Goal: Transaction & Acquisition: Book appointment/travel/reservation

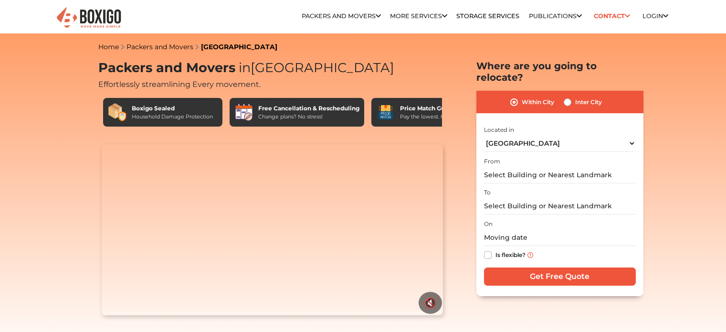
select select "[GEOGRAPHIC_DATA]"
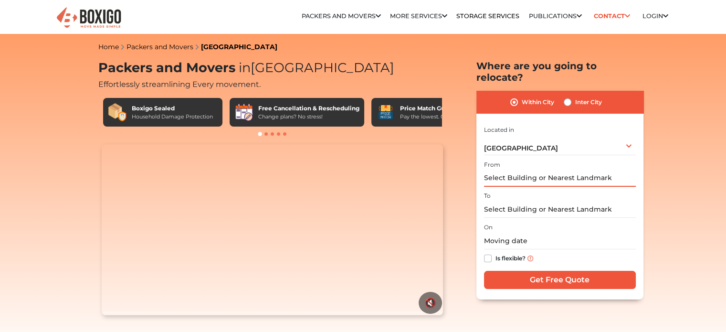
click at [517, 170] on input "text" at bounding box center [560, 178] width 152 height 17
type input "t"
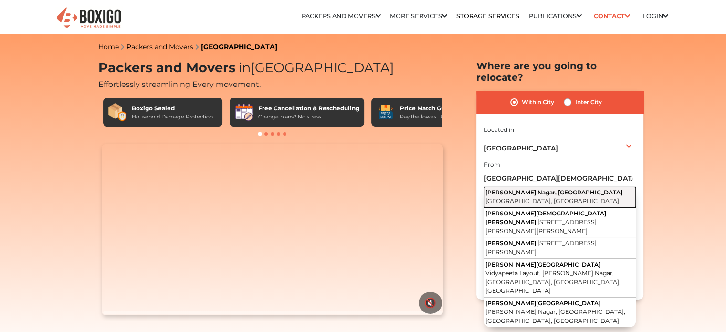
click at [512, 189] on span "[PERSON_NAME] Nagar, [GEOGRAPHIC_DATA]" at bounding box center [553, 192] width 137 height 7
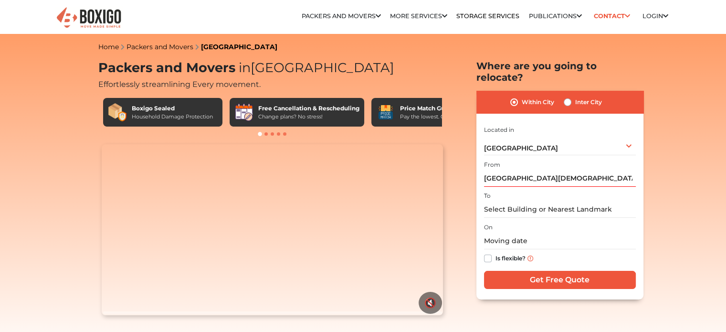
type input "Thyagaraja Nagar, Basavanagudi, Bengaluru, Karnataka"
click at [512, 204] on input "text" at bounding box center [560, 209] width 152 height 17
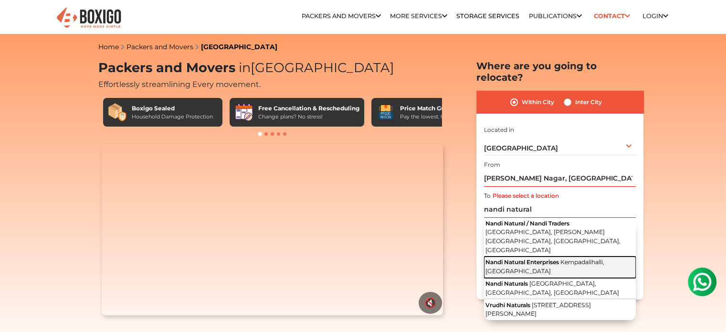
click at [523, 256] on button "Nandi Natural Enterprises Kempadalihalli, Karnataka" at bounding box center [560, 266] width 152 height 21
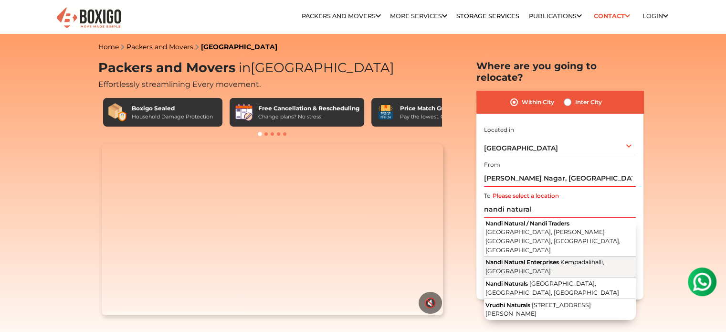
type input "Nandi Natural Enterprises, Kempadalihalli, Karnataka"
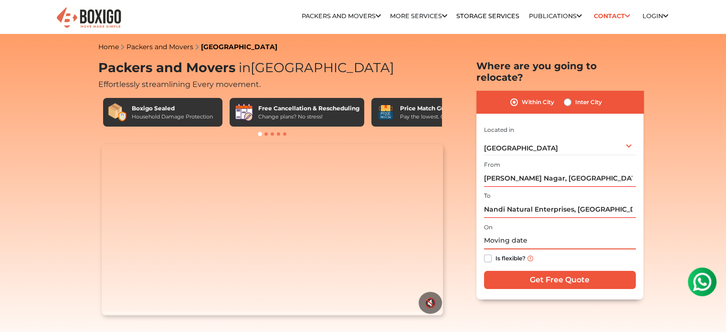
click at [515, 232] on input "text" at bounding box center [560, 240] width 152 height 17
click at [491, 232] on input "text" at bounding box center [560, 240] width 152 height 17
click at [495, 252] on label "Is flexible?" at bounding box center [510, 257] width 30 height 10
click at [489, 252] on input "Is flexible?" at bounding box center [488, 257] width 8 height 10
checkbox input "true"
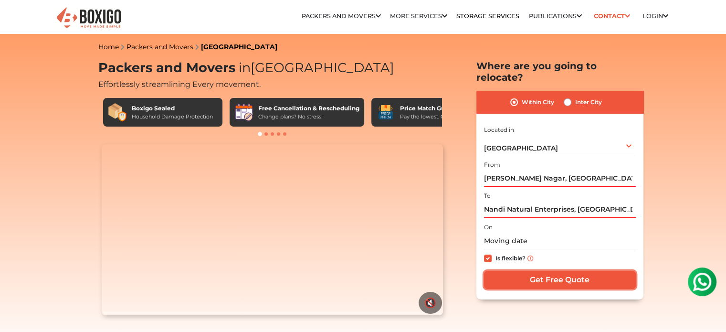
click at [564, 271] on input "Get Free Quote" at bounding box center [560, 280] width 152 height 18
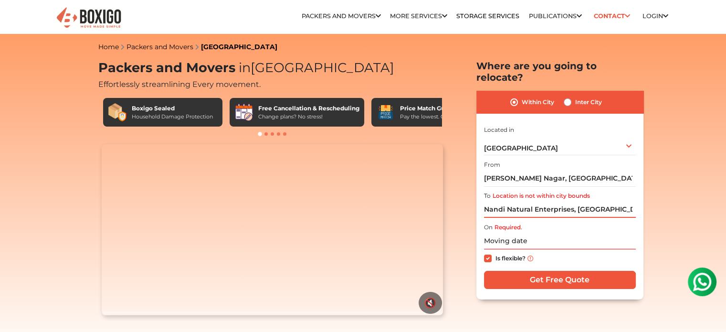
click at [554, 201] on input "Nandi Natural Enterprises, Kempadalihalli, Karnataka" at bounding box center [560, 209] width 152 height 17
click at [107, 48] on link "Home" at bounding box center [108, 46] width 21 height 9
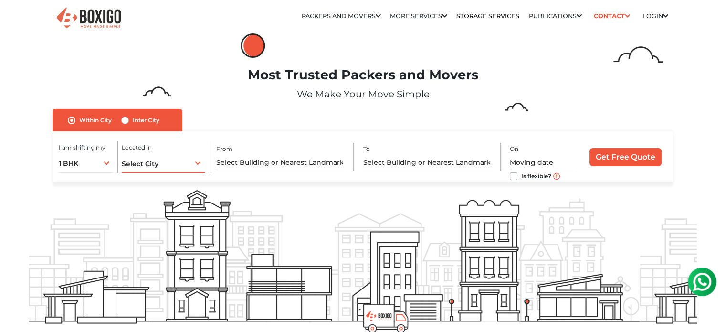
click at [165, 163] on div "Select City Select City Bangalore Bengaluru Bhopal Bhubaneswar Chennai Coimbato…" at bounding box center [163, 163] width 83 height 20
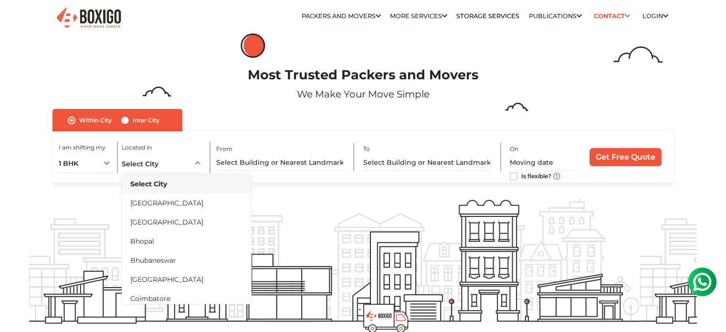
click at [133, 121] on label "Inter City" at bounding box center [146, 120] width 27 height 11
click at [124, 121] on input "Inter City" at bounding box center [125, 120] width 8 height 10
radio input "true"
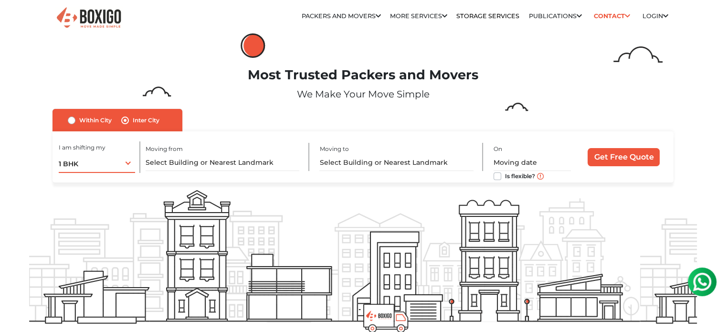
click at [128, 161] on div "1 BHK 1 BHK 2 BHK 3 BHK 3 + BHK FEW ITEMS" at bounding box center [97, 163] width 76 height 20
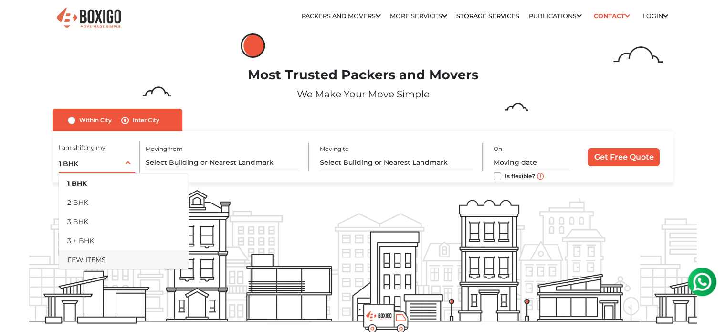
click at [118, 258] on li "FEW ITEMS" at bounding box center [124, 259] width 130 height 19
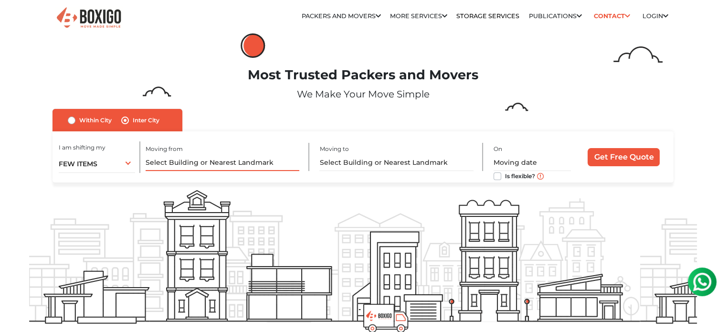
click at [192, 159] on input "text" at bounding box center [223, 162] width 154 height 17
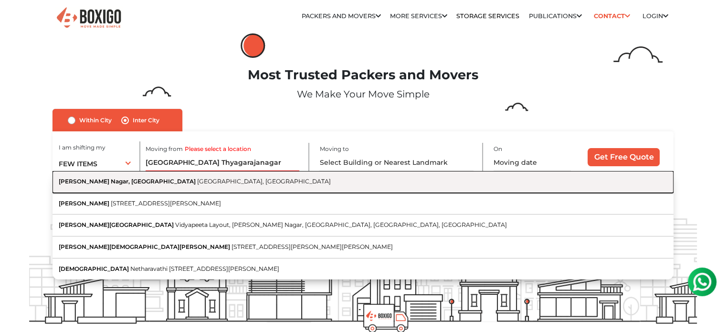
click at [197, 181] on span "Bengaluru, Karnataka" at bounding box center [264, 181] width 134 height 7
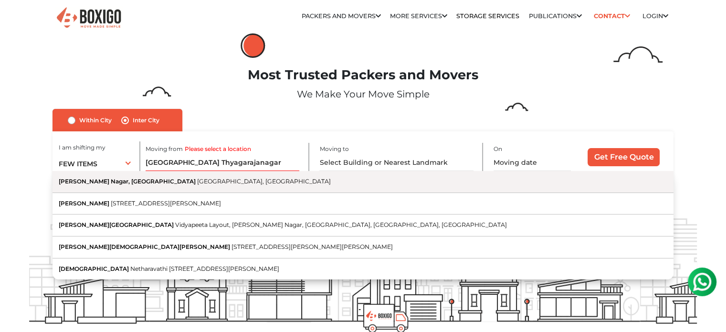
type input "Thyagaraja Nagar, Basavanagudi, Bengaluru, Karnataka"
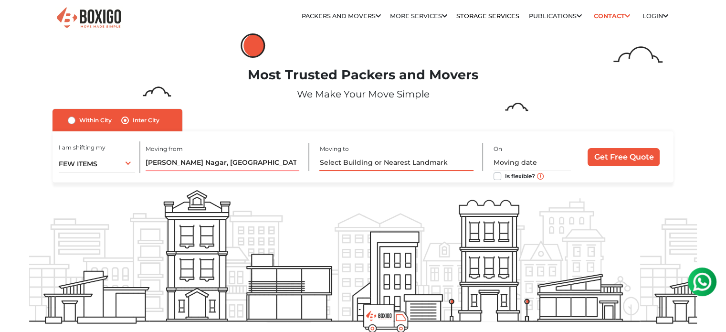
click at [337, 166] on input "text" at bounding box center [396, 162] width 154 height 17
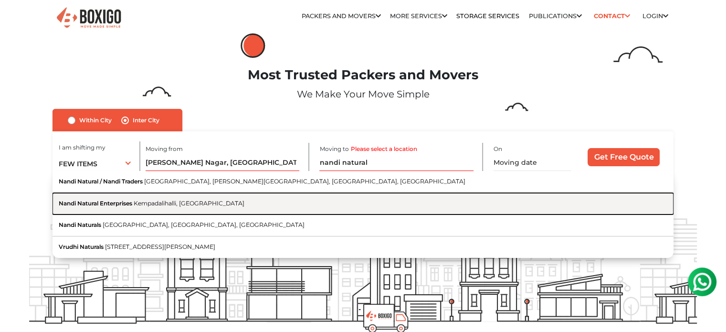
click at [286, 201] on button "Nandi Natural Enterprises Kempadalihalli, Karnataka" at bounding box center [362, 204] width 621 height 22
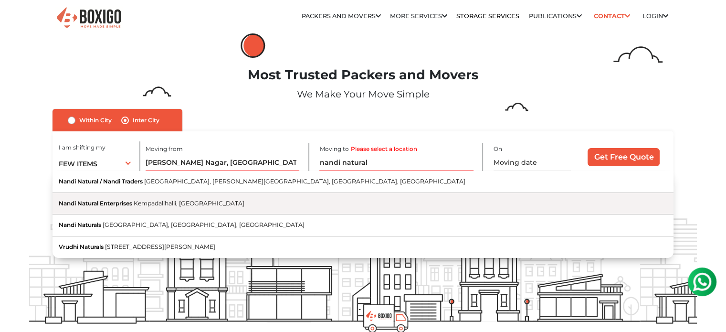
type input "Nandi Natural Enterprises, Kempadalihalli, Karnataka"
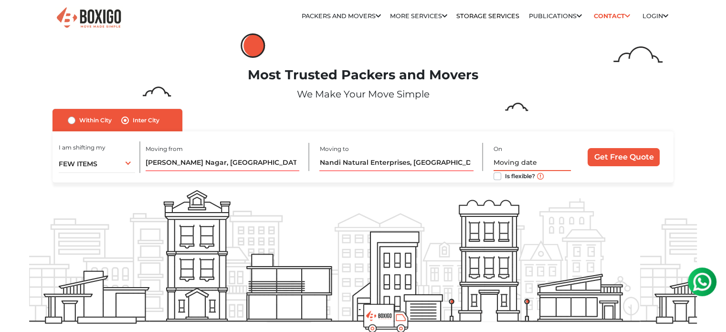
click at [504, 162] on input "text" at bounding box center [531, 162] width 77 height 17
click at [629, 153] on input "Get Free Quote" at bounding box center [623, 157] width 72 height 18
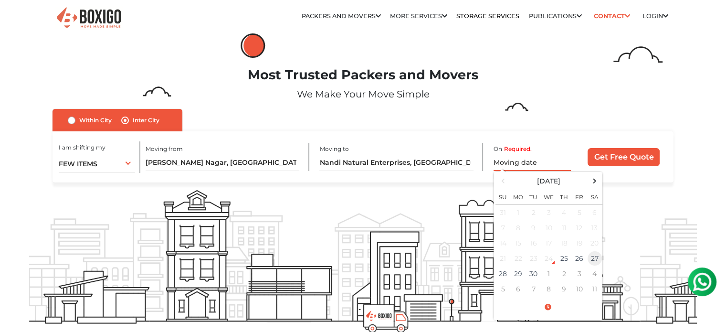
click at [596, 258] on td "27" at bounding box center [594, 258] width 15 height 15
click at [546, 160] on input "09/27/2025 12:00 AM" at bounding box center [531, 162] width 77 height 17
click at [547, 307] on span at bounding box center [547, 307] width 105 height 17
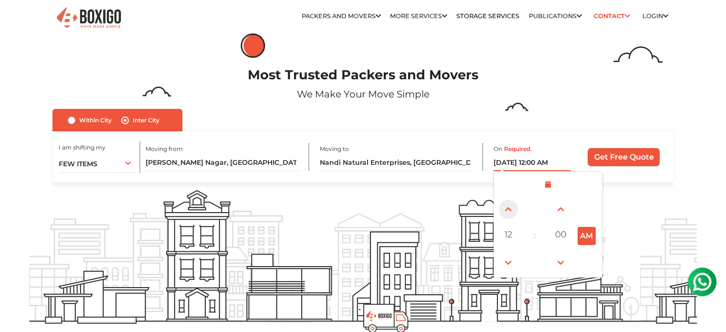
click at [510, 211] on span at bounding box center [508, 208] width 19 height 19
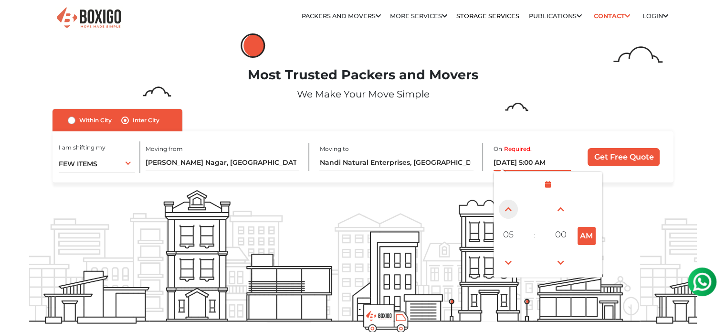
click at [510, 211] on span at bounding box center [508, 208] width 19 height 19
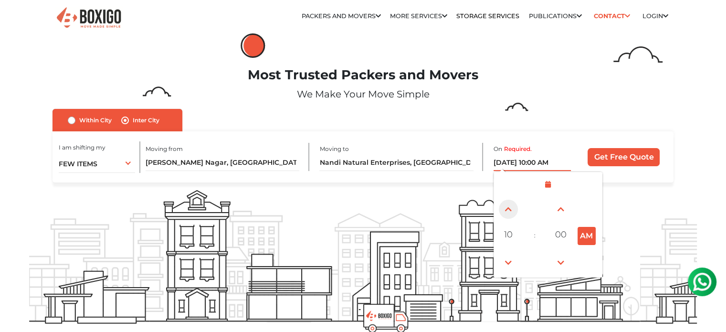
click at [510, 211] on span at bounding box center [508, 208] width 19 height 19
click at [509, 261] on span at bounding box center [508, 262] width 19 height 19
type input "09/27/2025 11:00 AM"
click at [547, 187] on span at bounding box center [547, 184] width 105 height 17
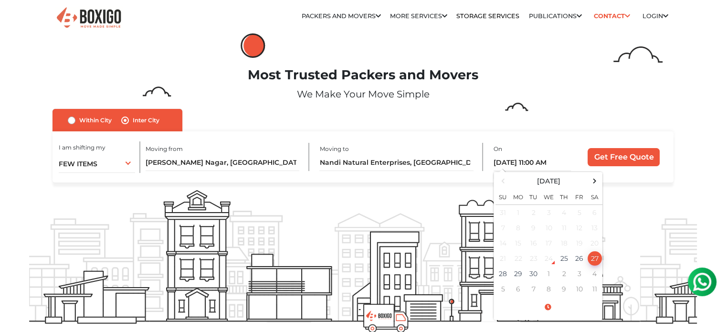
click at [626, 176] on div "I am shifting my 1 BHK 2 BHK 3 BHK 3 + BHK FEW ITEMS FEW ITEMS 1 BHK 2 BHK 3 BH…" at bounding box center [362, 157] width 621 height 52
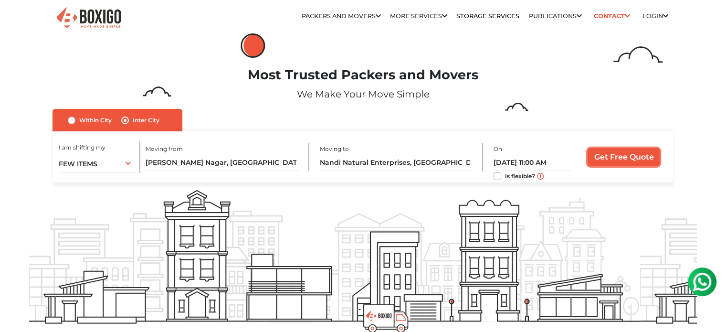
click at [616, 155] on input "Get Free Quote" at bounding box center [623, 157] width 72 height 18
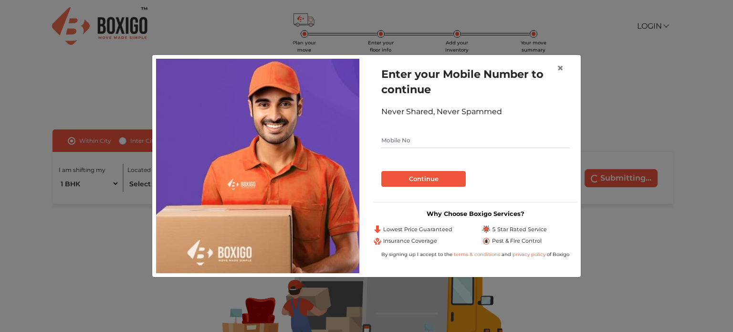
click at [435, 138] on input "text" at bounding box center [475, 140] width 188 height 15
type input "9945152661"
click at [426, 180] on button "Continue" at bounding box center [423, 179] width 84 height 16
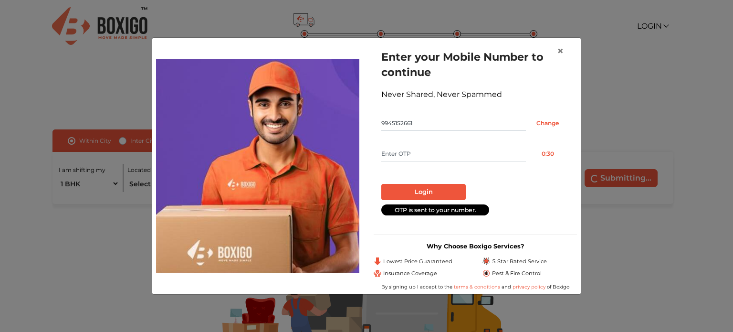
click at [414, 156] on input "text" at bounding box center [453, 153] width 145 height 15
type input "1598"
click at [423, 189] on button "Login" at bounding box center [423, 192] width 84 height 16
radio input "false"
radio input "true"
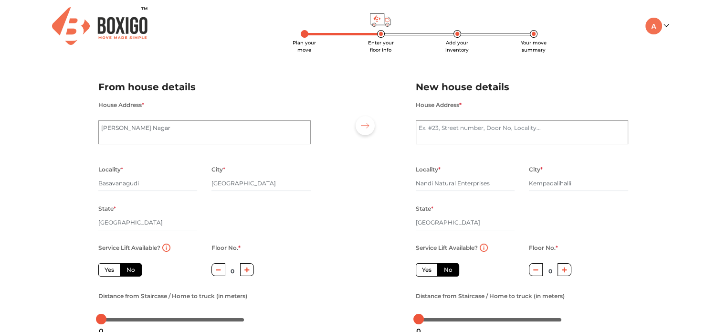
scroll to position [48, 0]
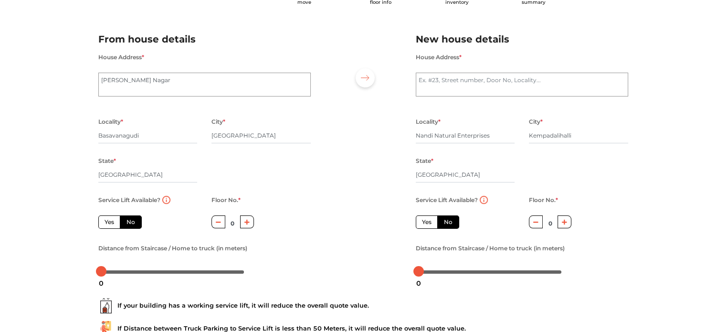
click at [219, 226] on button "button" at bounding box center [218, 221] width 14 height 13
click at [443, 84] on textarea "House Address *" at bounding box center [522, 85] width 212 height 24
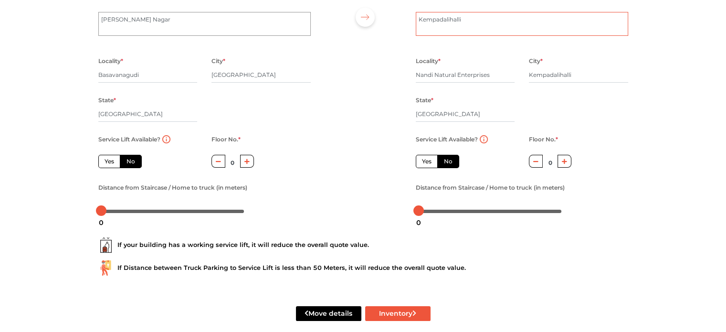
scroll to position [122, 0]
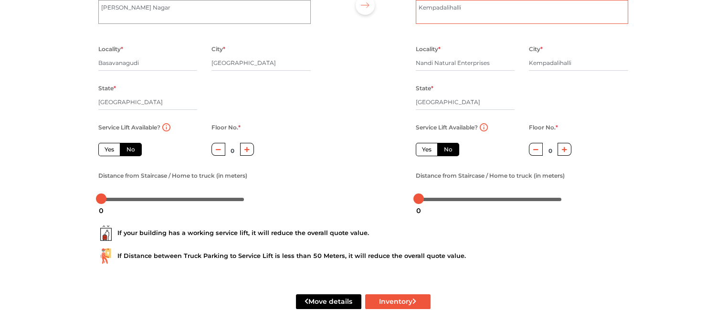
type textarea "Kempadalihalli"
click at [248, 145] on button "button" at bounding box center [247, 149] width 14 height 13
click at [217, 151] on icon "button" at bounding box center [218, 150] width 5 height 6
type input "0"
click at [387, 299] on button "Inventory" at bounding box center [397, 301] width 65 height 15
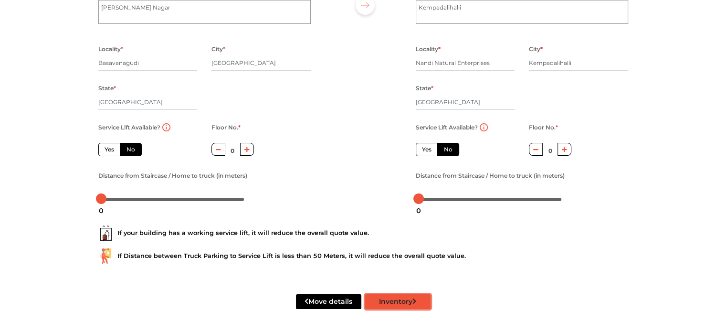
radio input "true"
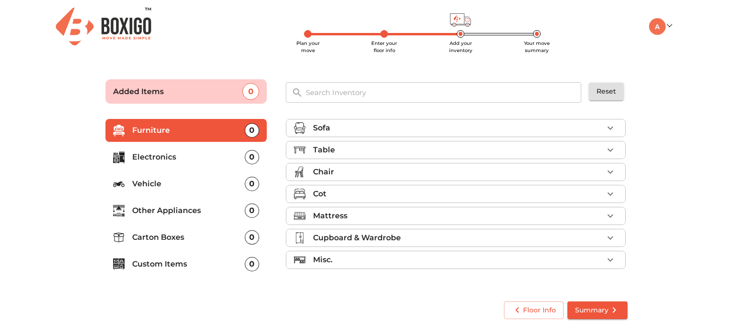
click at [349, 236] on p "Cupboard & Wardrobe" at bounding box center [357, 237] width 88 height 11
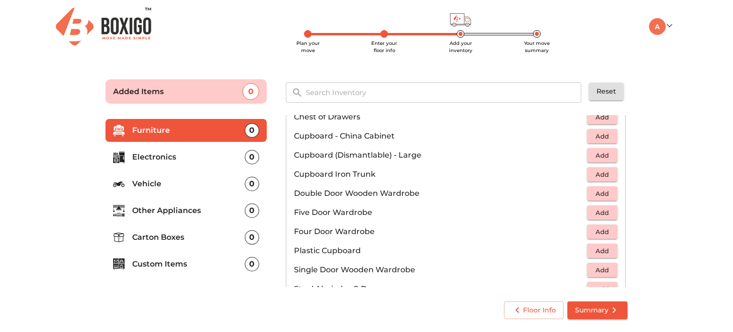
scroll to position [191, 0]
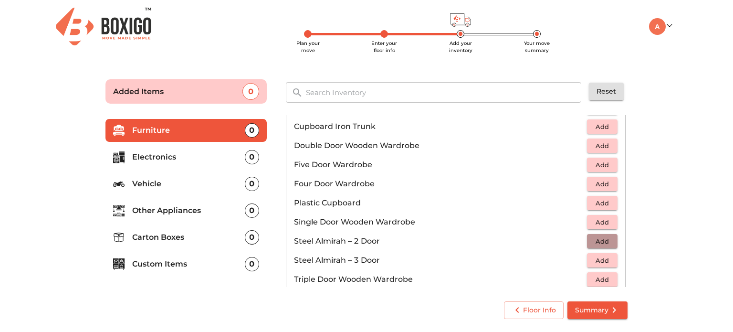
click at [595, 241] on span "Add" at bounding box center [602, 241] width 21 height 11
click at [161, 161] on p "Electronics" at bounding box center [188, 156] width 113 height 11
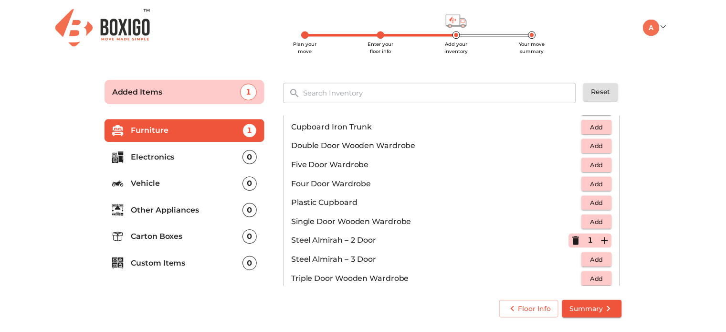
scroll to position [0, 0]
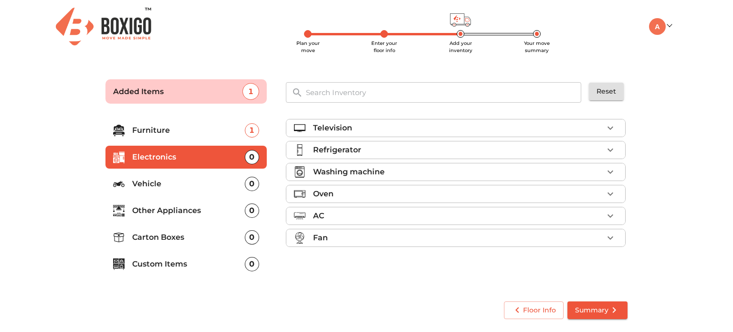
click at [378, 169] on p "Washing machine" at bounding box center [349, 171] width 72 height 11
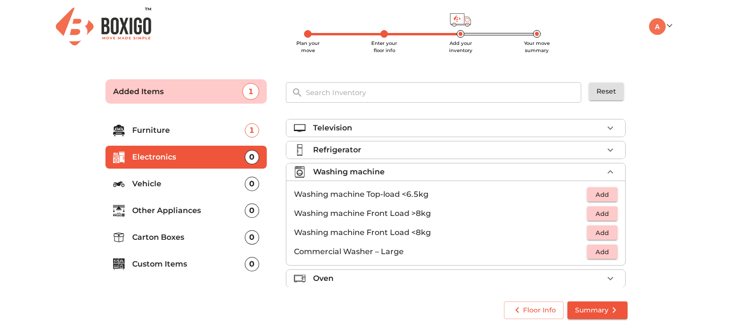
click at [599, 228] on span "Add" at bounding box center [602, 232] width 21 height 11
click at [179, 210] on p "Other Appliances" at bounding box center [188, 210] width 113 height 11
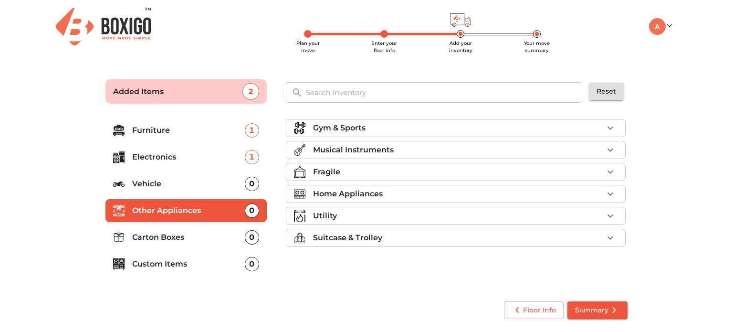
click at [511, 168] on div "Fragile" at bounding box center [458, 171] width 290 height 11
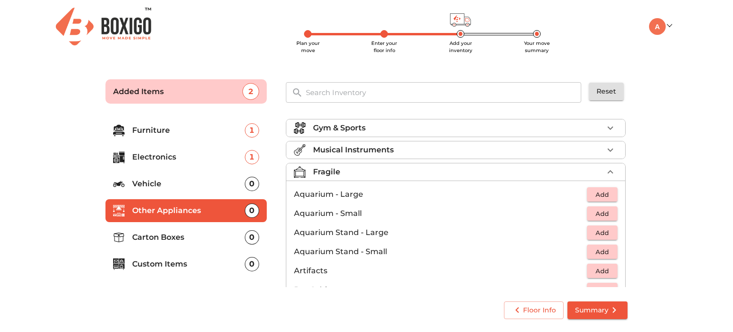
click at [346, 171] on div "Fragile" at bounding box center [458, 171] width 290 height 11
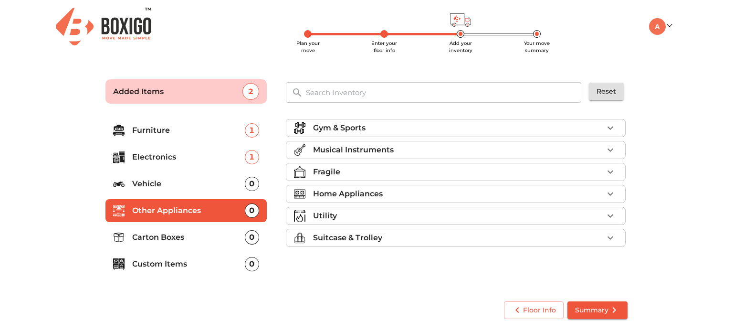
click at [235, 233] on p "Carton Boxes" at bounding box center [188, 236] width 113 height 11
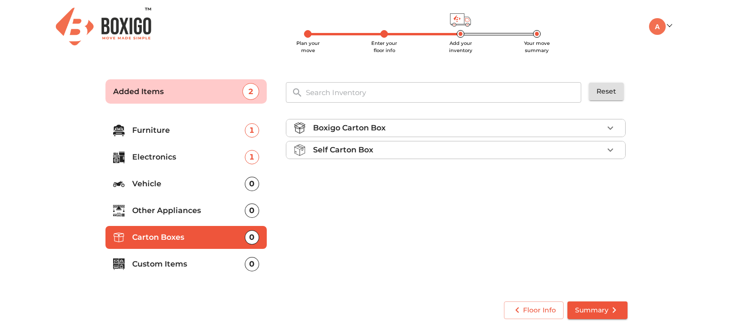
click at [438, 144] on div "Self Carton Box" at bounding box center [458, 149] width 290 height 11
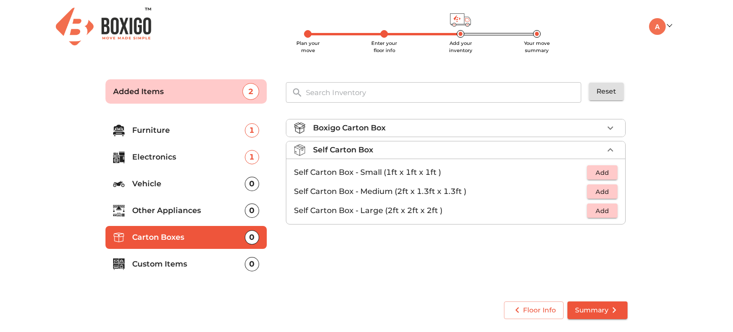
click at [598, 190] on span "Add" at bounding box center [602, 191] width 21 height 11
click at [610, 189] on icon "button" at bounding box center [610, 191] width 7 height 7
click at [473, 271] on div "Boxigo Carton Box Self Carton Box 2 Added Self Carton Box - Small (1ft x 1ft x …" at bounding box center [456, 201] width 349 height 180
click at [588, 303] on button "Summary" at bounding box center [597, 310] width 60 height 18
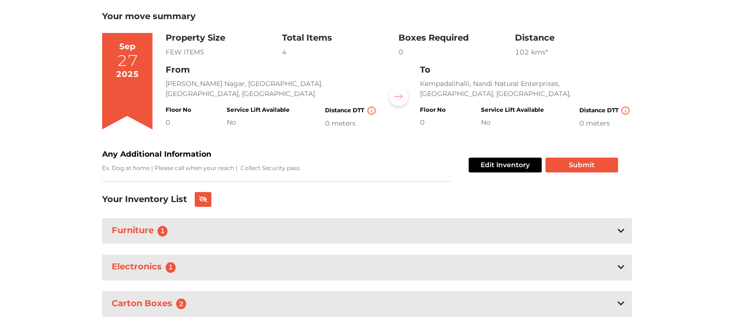
scroll to position [75, 0]
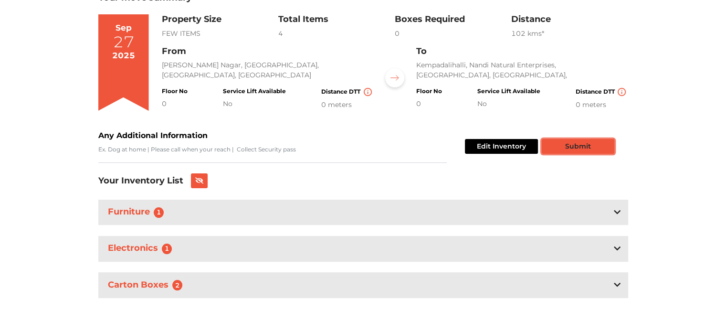
click at [585, 143] on button "Submit" at bounding box center [578, 146] width 73 height 15
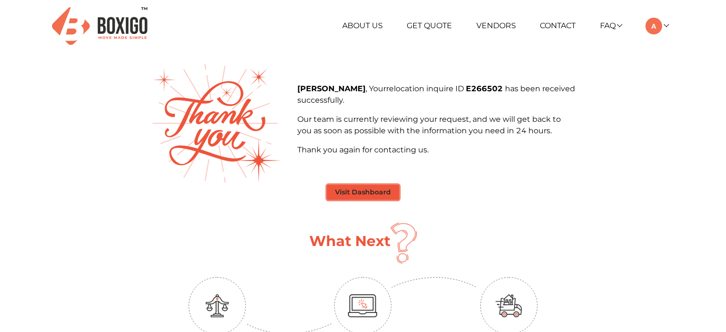
click at [355, 193] on button "Visit Dashboard" at bounding box center [363, 192] width 72 height 15
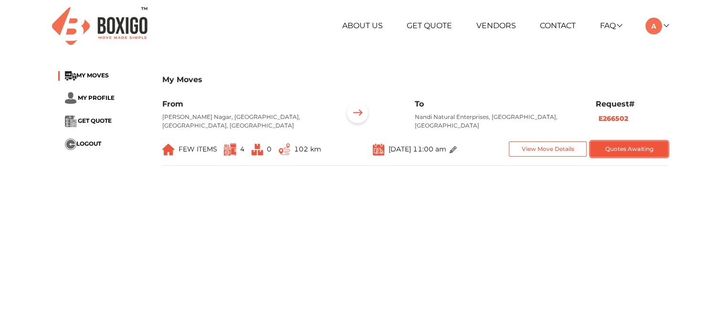
click at [636, 141] on button "Quotes Awaiting" at bounding box center [629, 149] width 78 height 16
click at [638, 142] on button "Quotes Awaiting" at bounding box center [629, 149] width 78 height 16
click at [622, 117] on b "E266502" at bounding box center [613, 118] width 30 height 9
click at [416, 26] on link "Get Quote" at bounding box center [429, 25] width 45 height 9
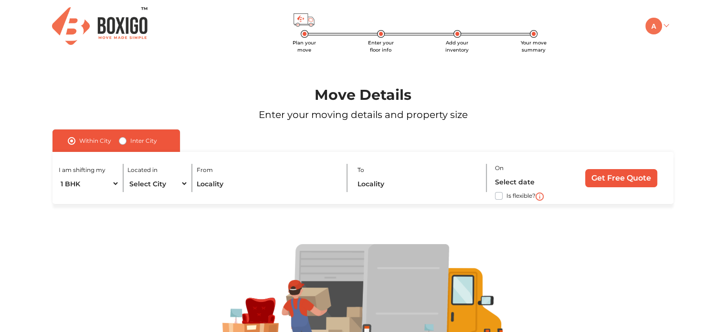
click at [663, 27] on link at bounding box center [656, 25] width 22 height 9
click at [671, 35] on link "My Moves" at bounding box center [683, 40] width 76 height 18
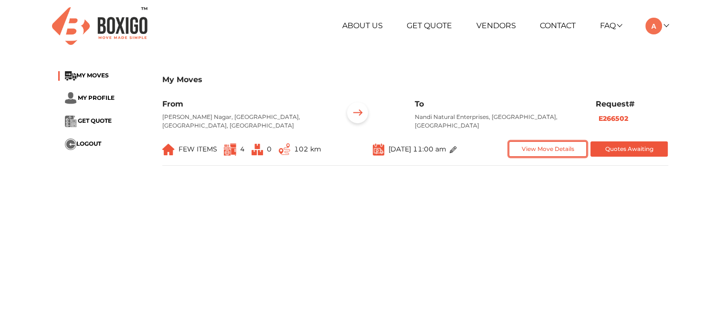
click at [558, 141] on button "View Move Details" at bounding box center [548, 149] width 78 height 16
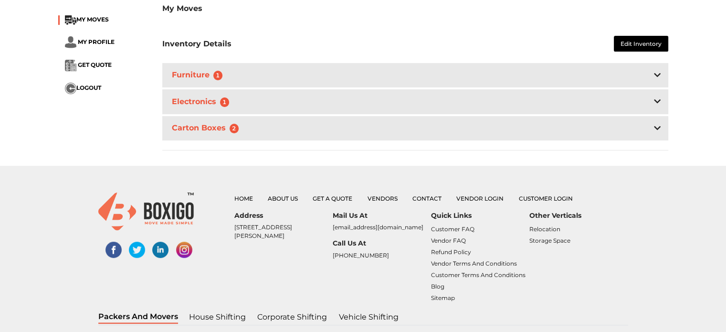
scroll to position [341, 0]
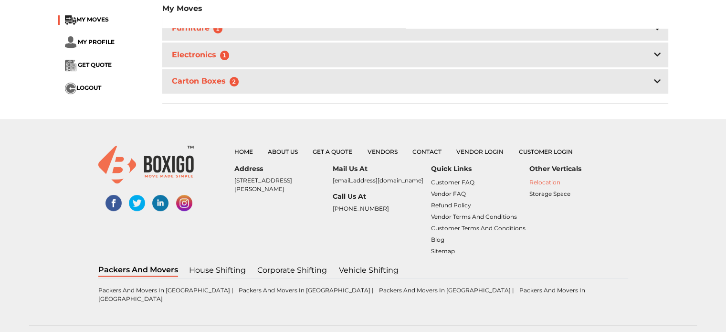
click at [548, 178] on link "Relocation" at bounding box center [544, 181] width 31 height 7
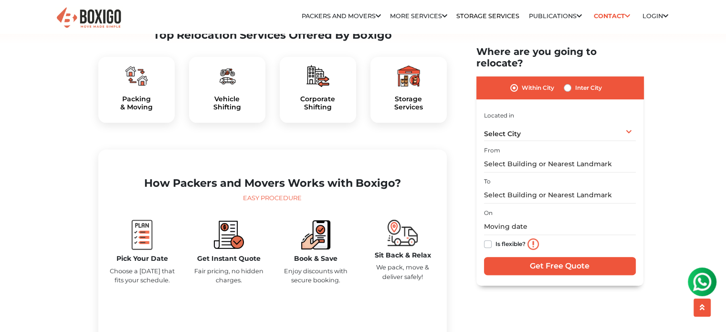
scroll to position [334, 0]
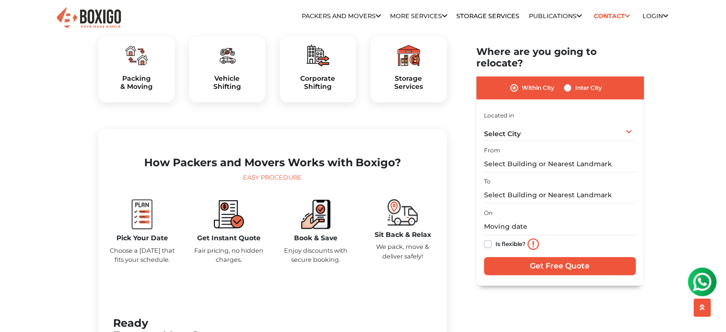
click at [141, 89] on div "Packing & Moving" at bounding box center [136, 69] width 76 height 66
click at [141, 91] on h5 "Packing & Moving" at bounding box center [136, 82] width 61 height 16
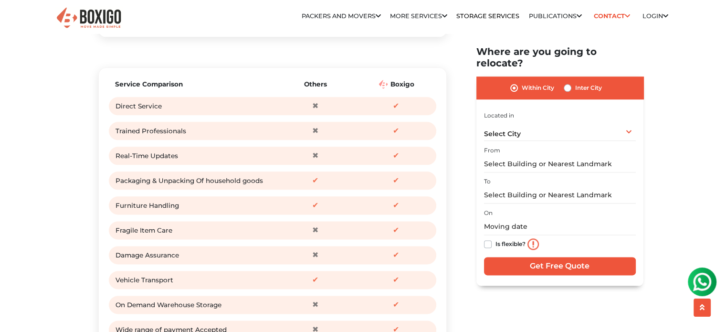
scroll to position [1193, 0]
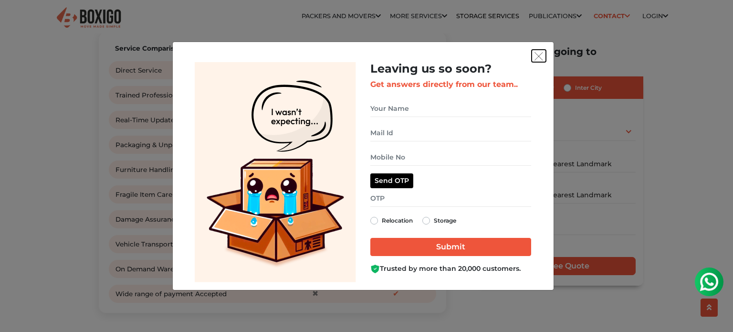
click at [536, 53] on img "get free quote dialog" at bounding box center [539, 56] width 9 height 9
